Goal: Task Accomplishment & Management: Use online tool/utility

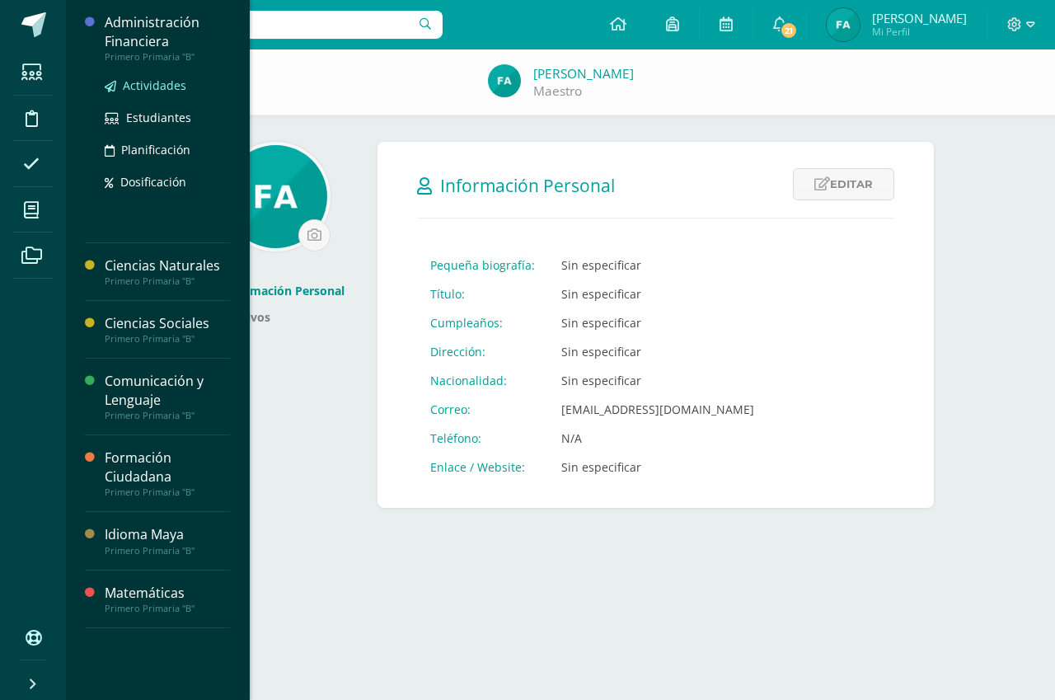
click at [170, 91] on span "Actividades" at bounding box center [154, 85] width 63 height 16
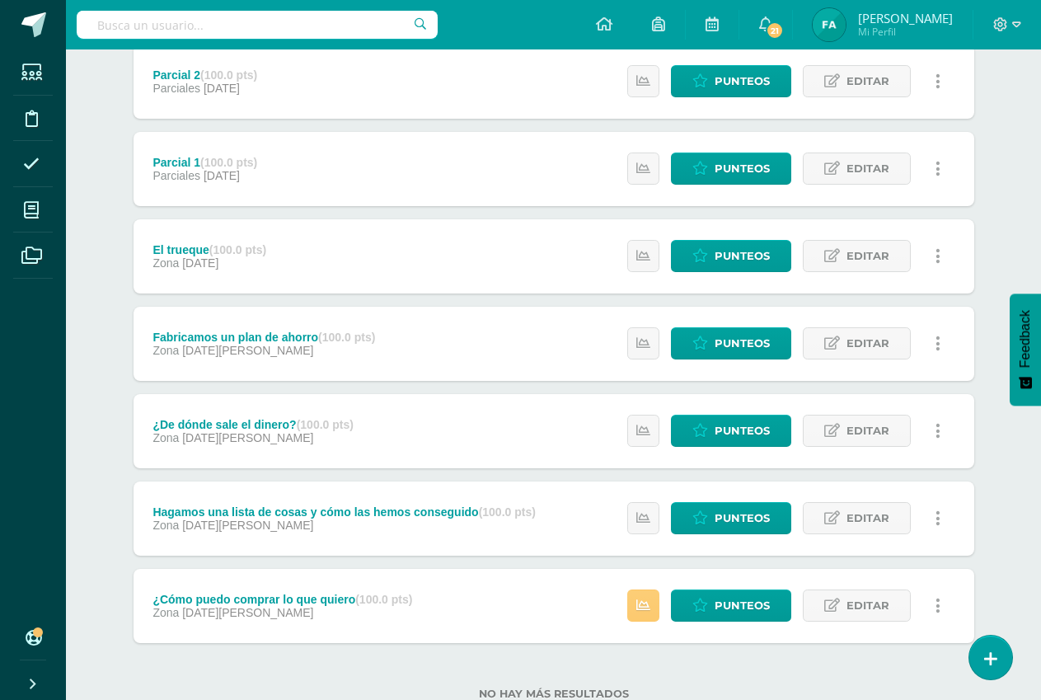
scroll to position [370, 0]
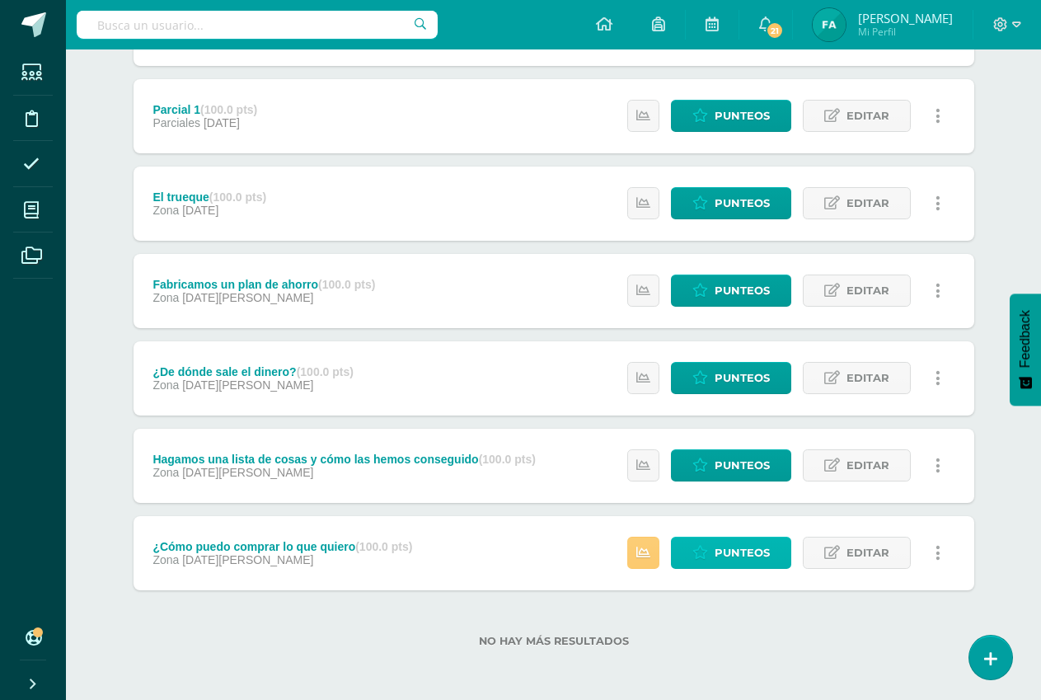
click at [742, 561] on span "Punteos" at bounding box center [742, 552] width 55 height 30
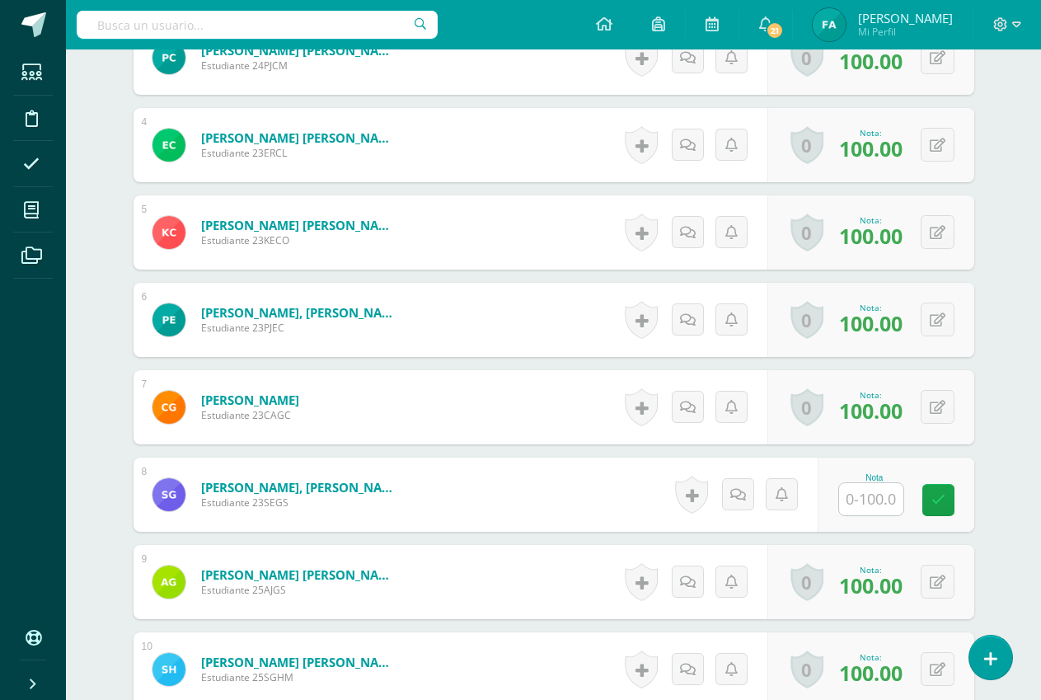
scroll to position [932, 0]
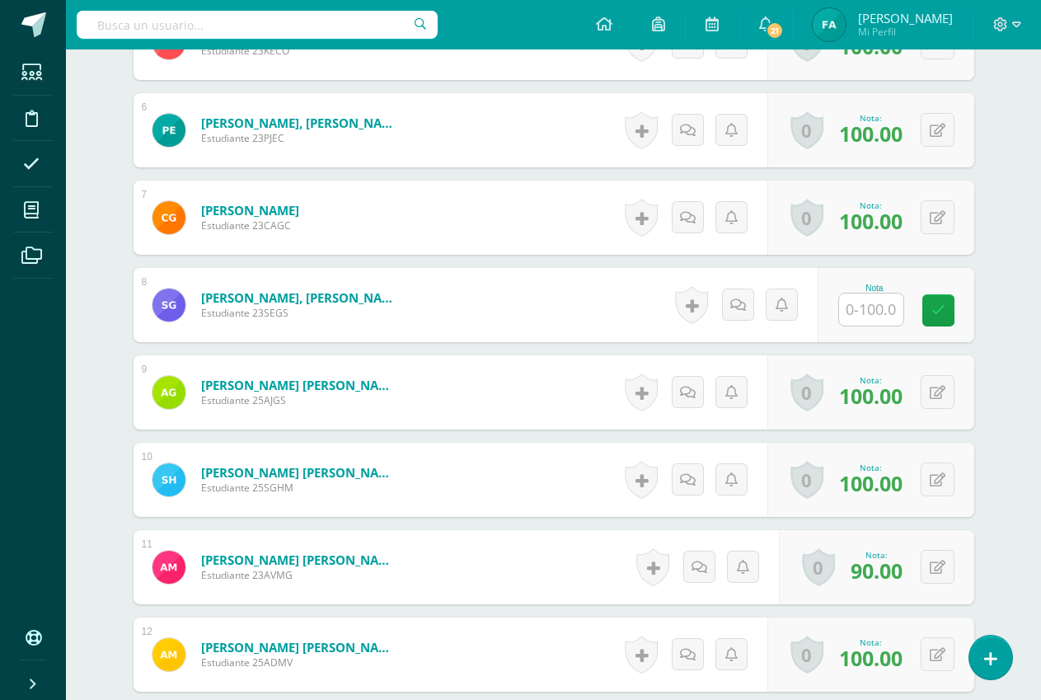
click at [878, 315] on input "text" at bounding box center [871, 309] width 64 height 32
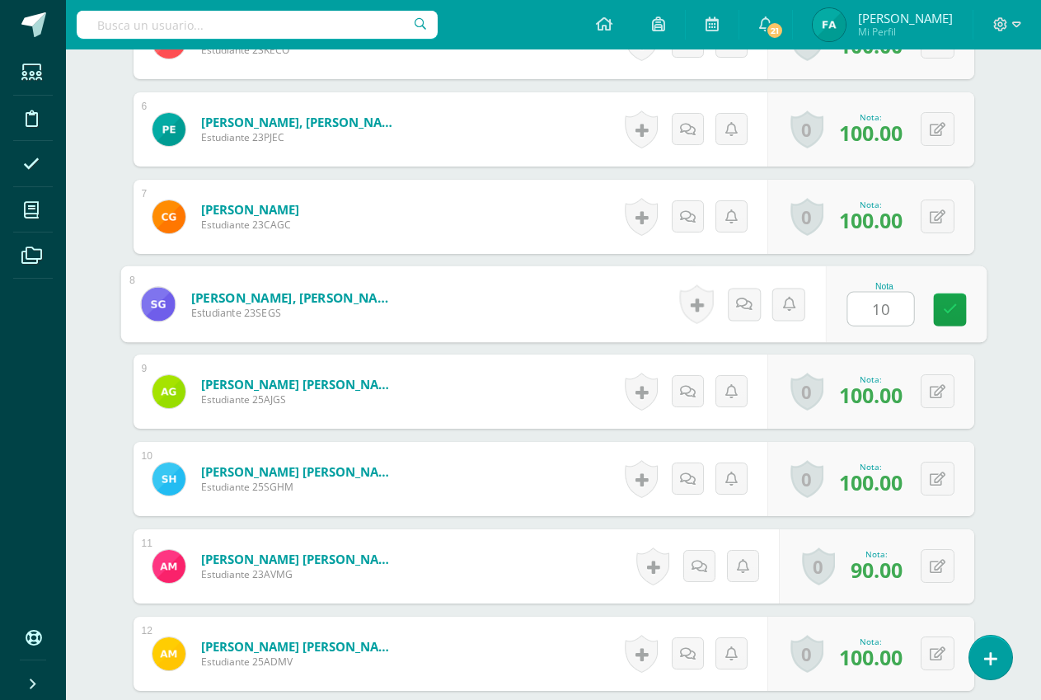
type input "100"
click at [950, 305] on icon at bounding box center [949, 310] width 15 height 14
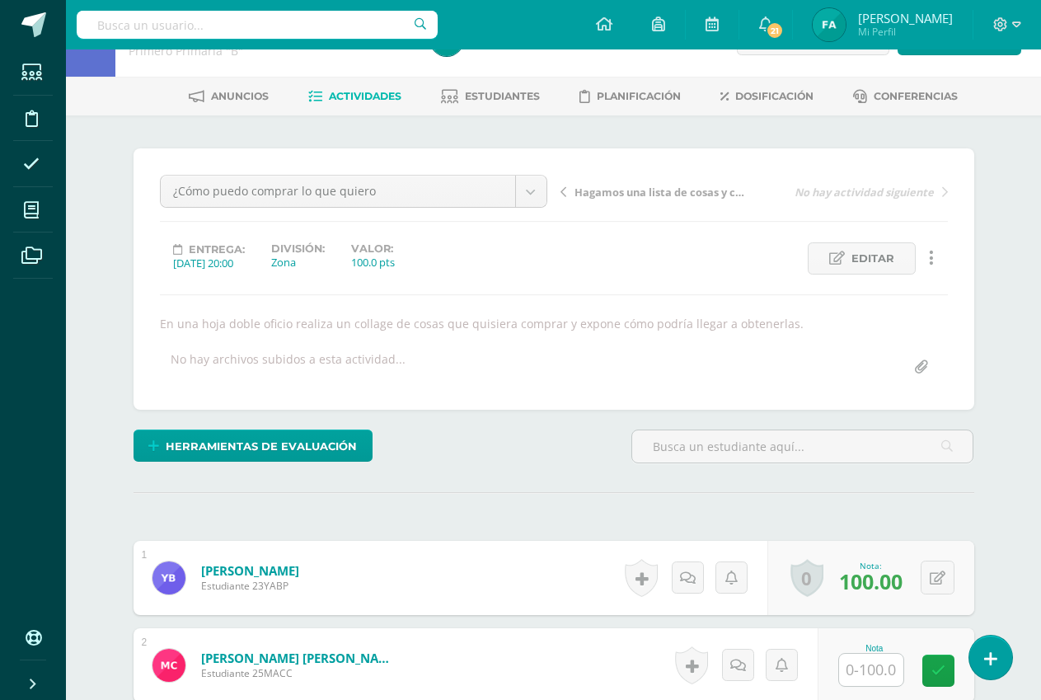
scroll to position [0, 0]
